Goal: Transaction & Acquisition: Purchase product/service

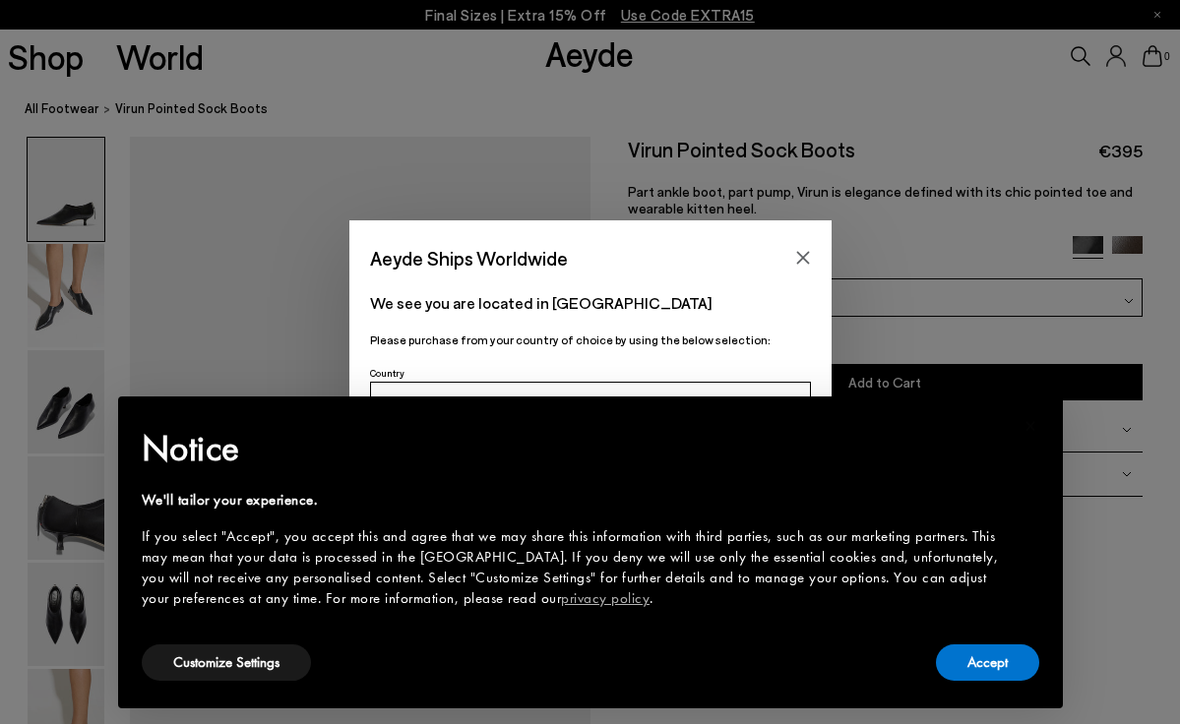
click at [797, 254] on icon "Close" at bounding box center [802, 258] width 13 height 13
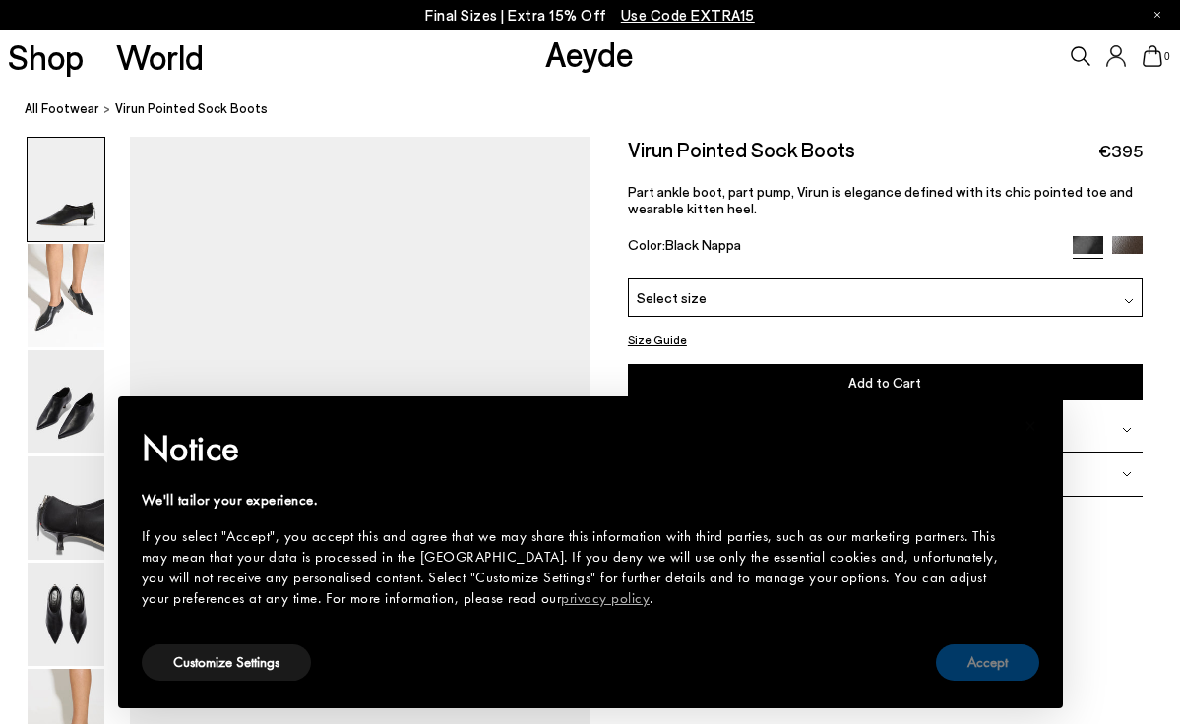
click at [994, 676] on button "Accept" at bounding box center [987, 663] width 103 height 36
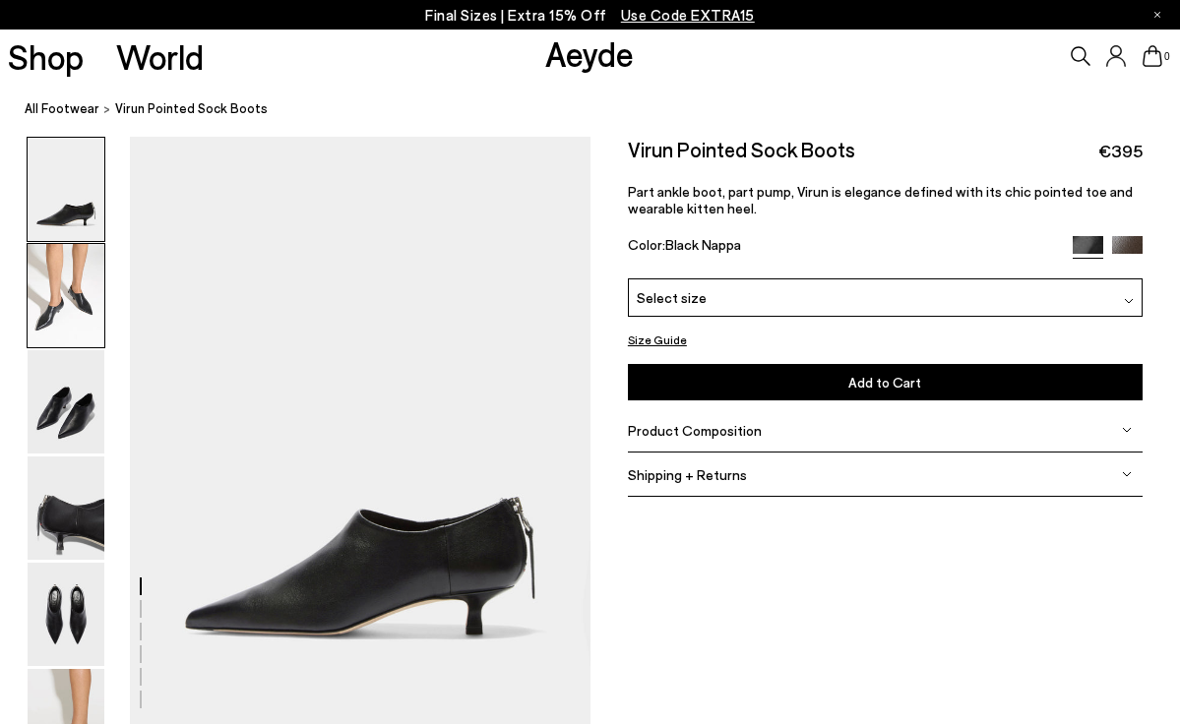
click at [61, 289] on img at bounding box center [66, 295] width 77 height 103
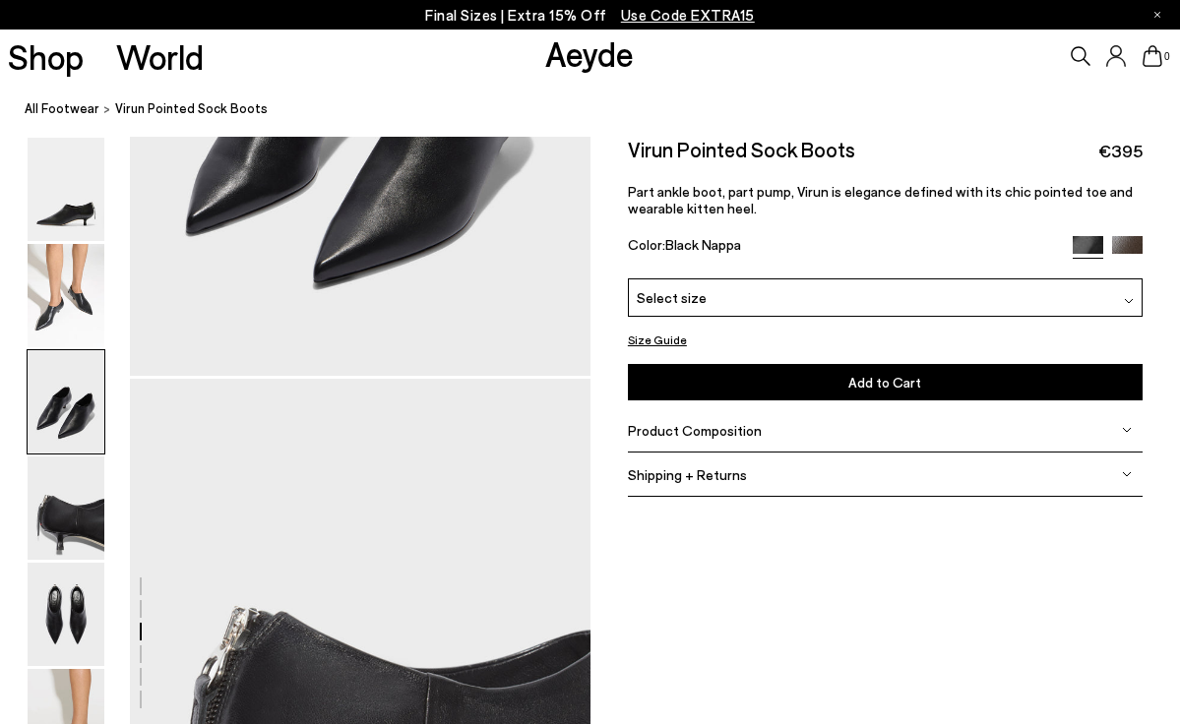
scroll to position [1479, 0]
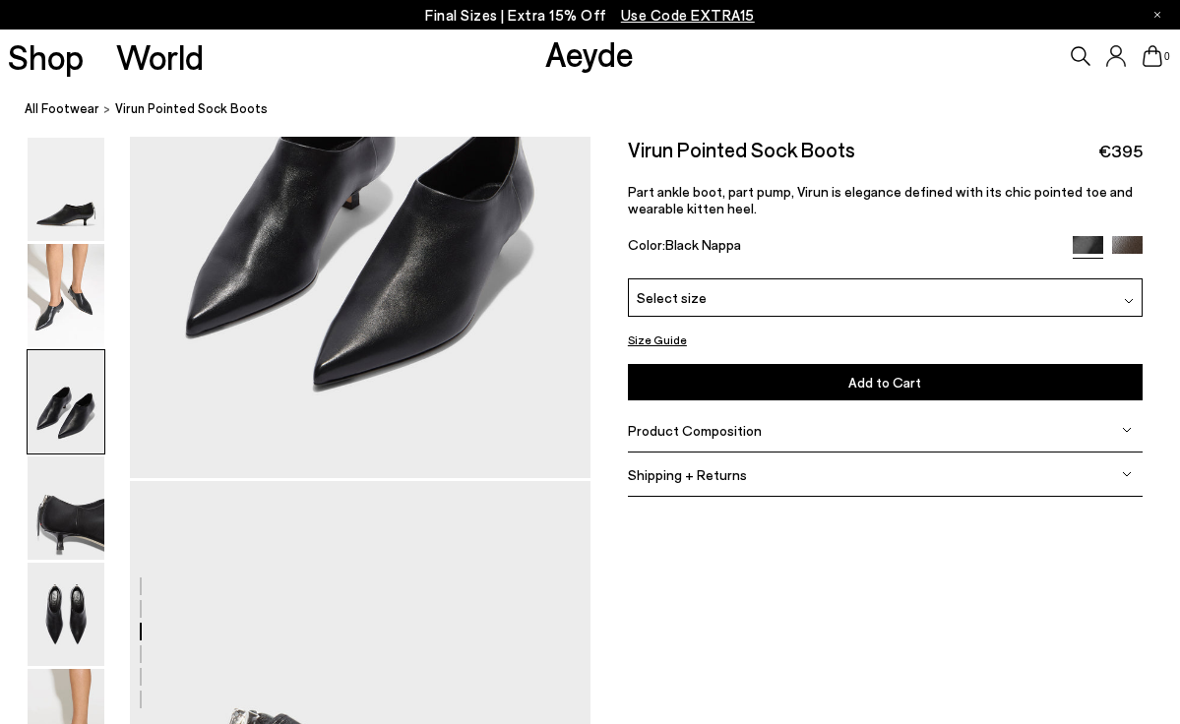
click at [1123, 239] on img at bounding box center [1127, 251] width 31 height 31
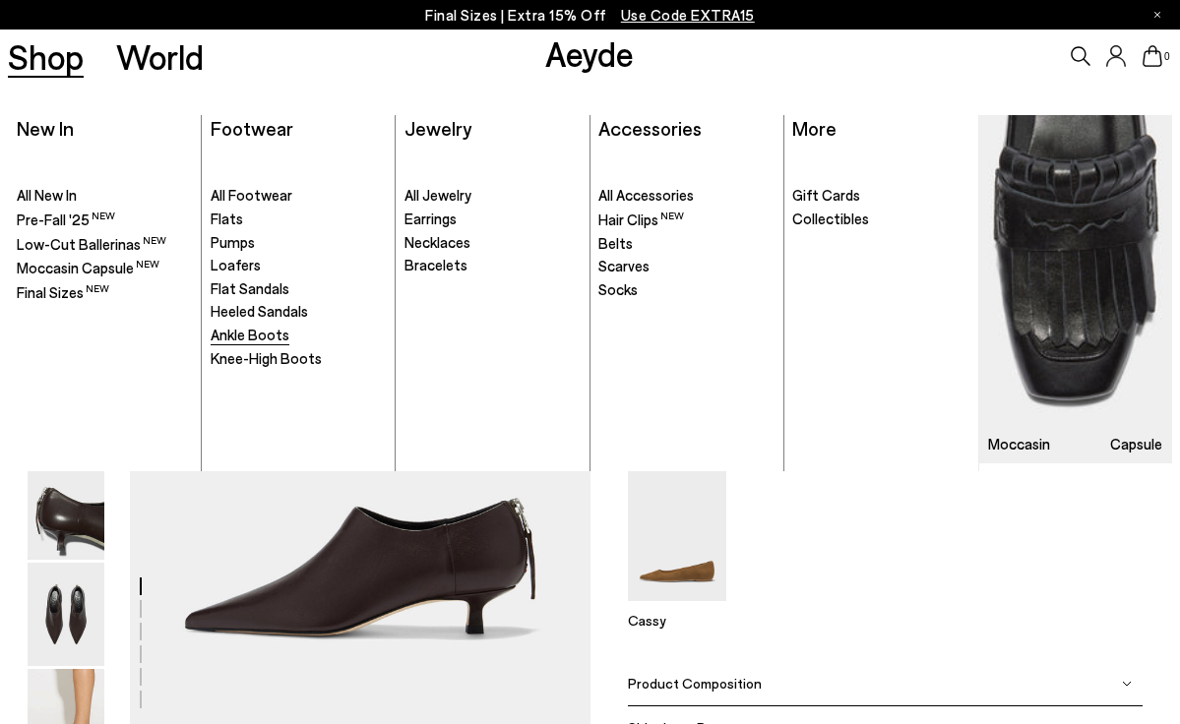
click at [251, 336] on span "Ankle Boots" at bounding box center [250, 335] width 79 height 18
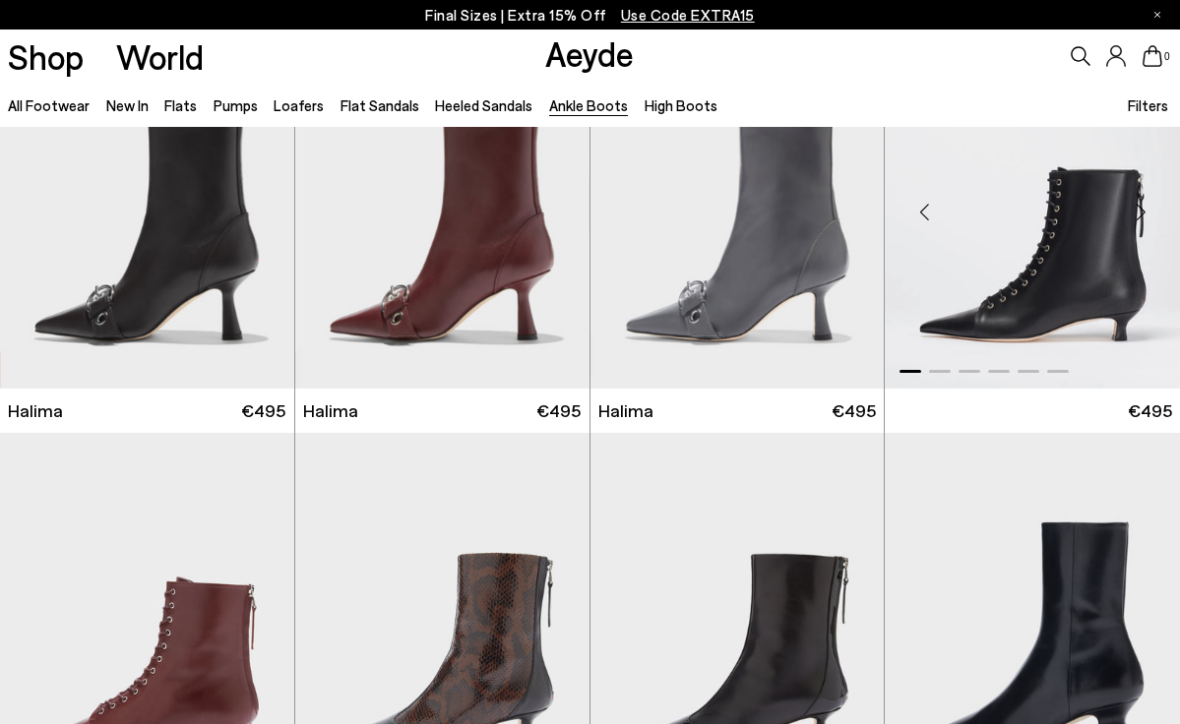
scroll to position [486, 0]
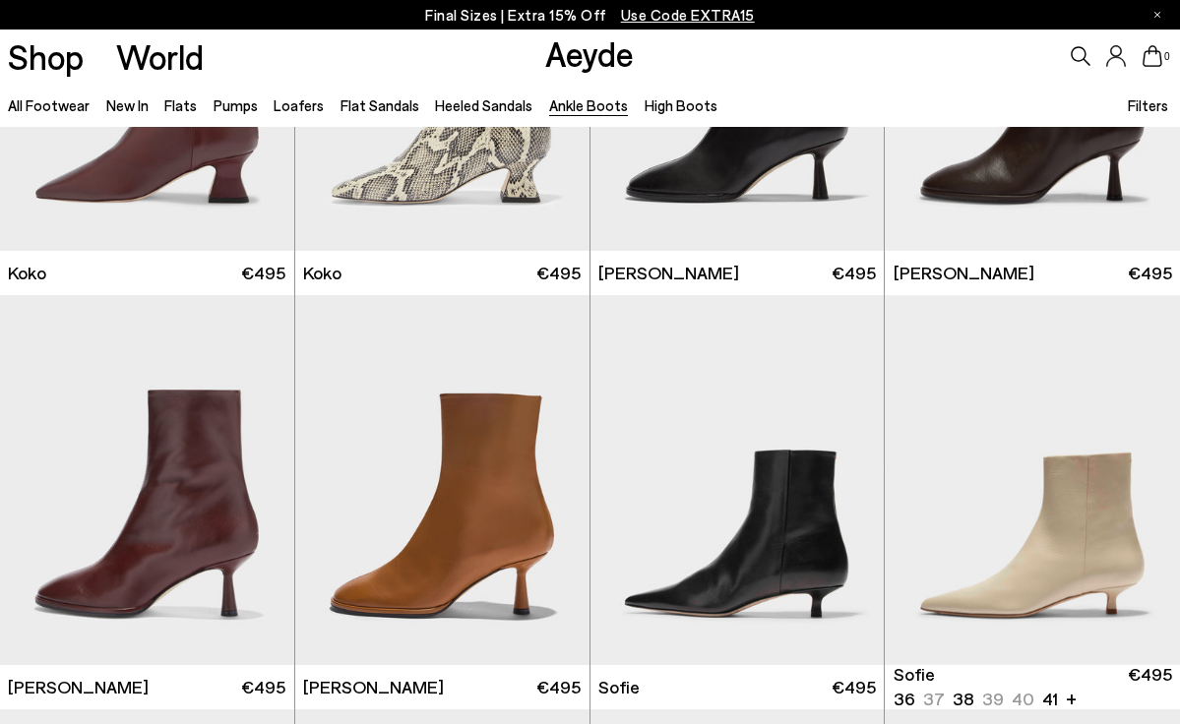
scroll to position [1174, 0]
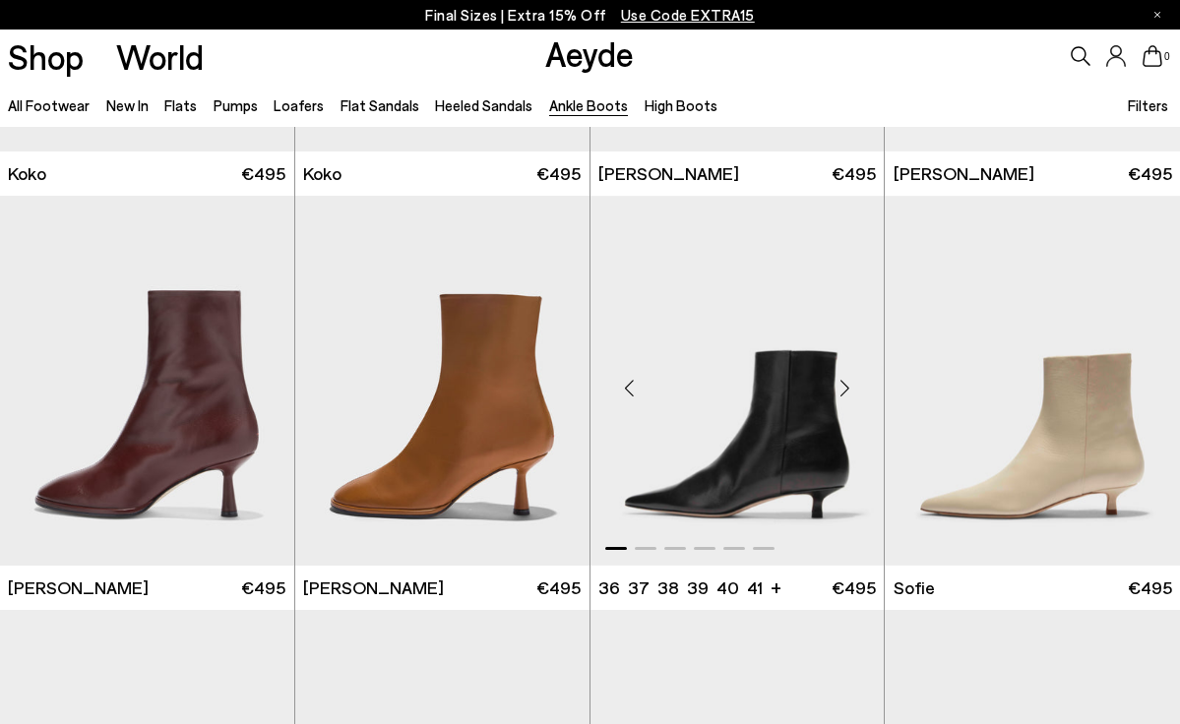
click at [843, 388] on div "Next slide" at bounding box center [844, 388] width 59 height 59
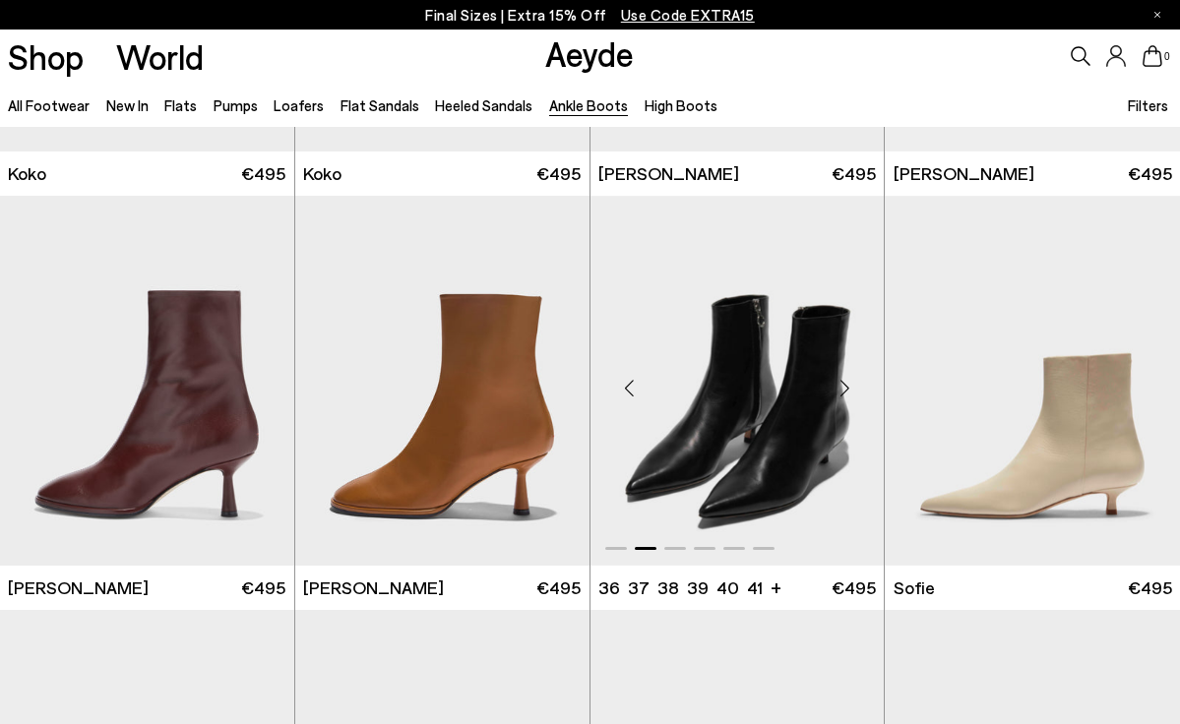
click at [843, 388] on div "Next slide" at bounding box center [844, 388] width 59 height 59
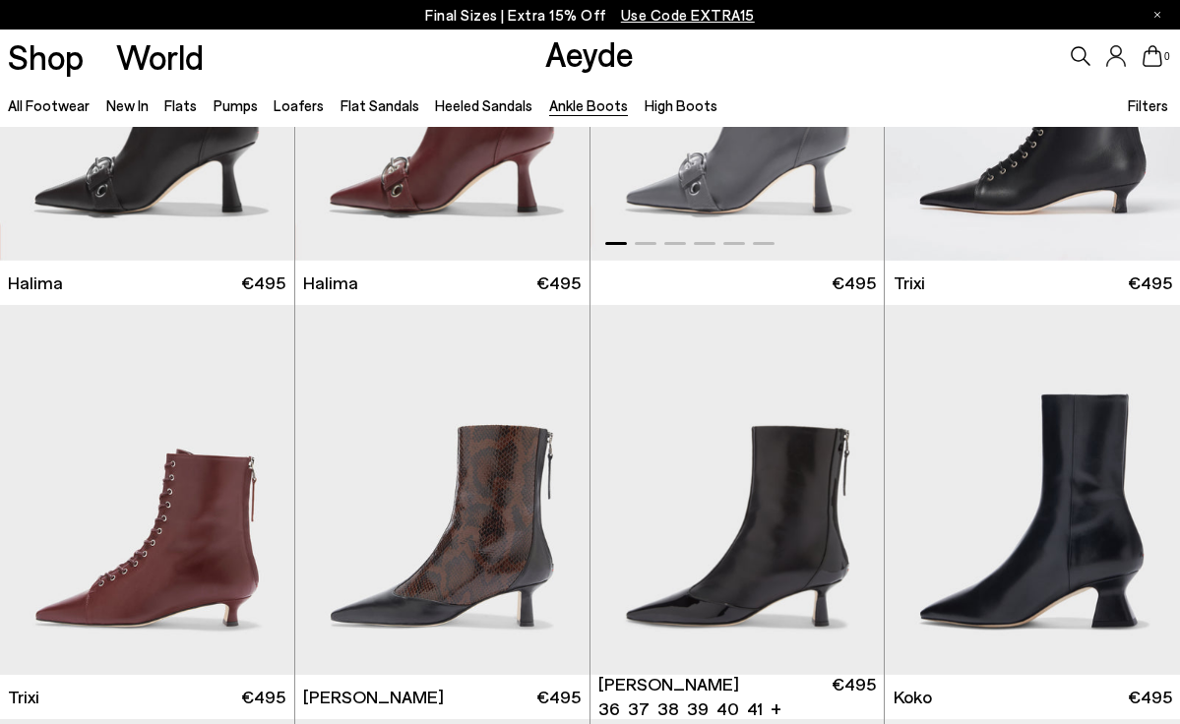
scroll to position [0, 0]
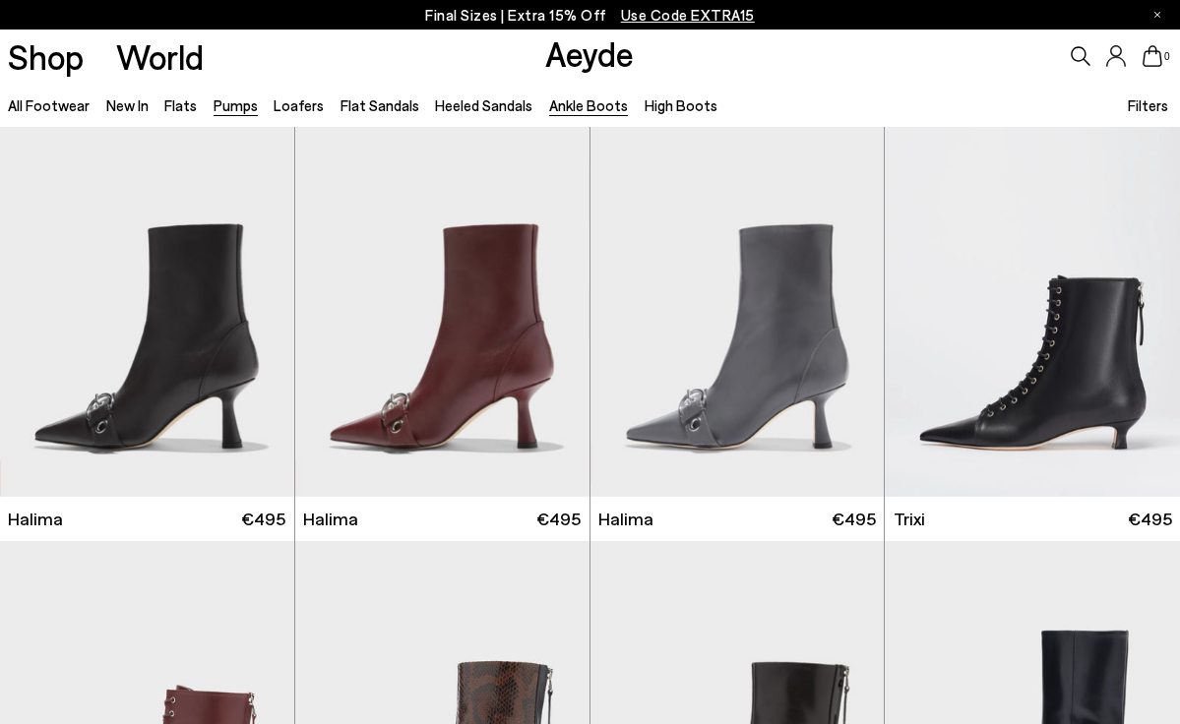
click at [215, 101] on link "Pumps" at bounding box center [236, 105] width 44 height 18
